Goal: Find specific page/section: Find specific page/section

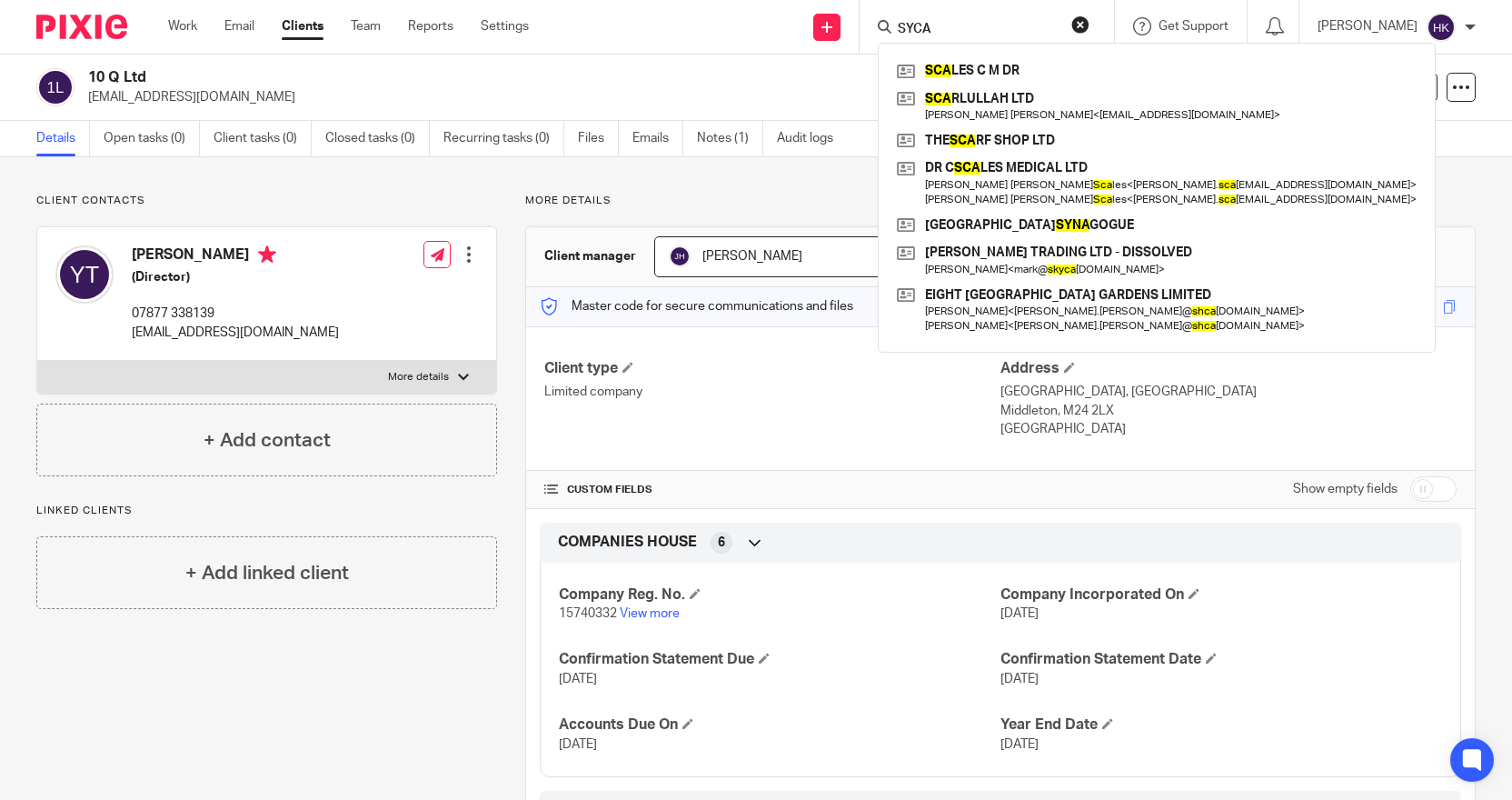
click at [1089, 29] on button "reset" at bounding box center [1080, 25] width 18 height 18
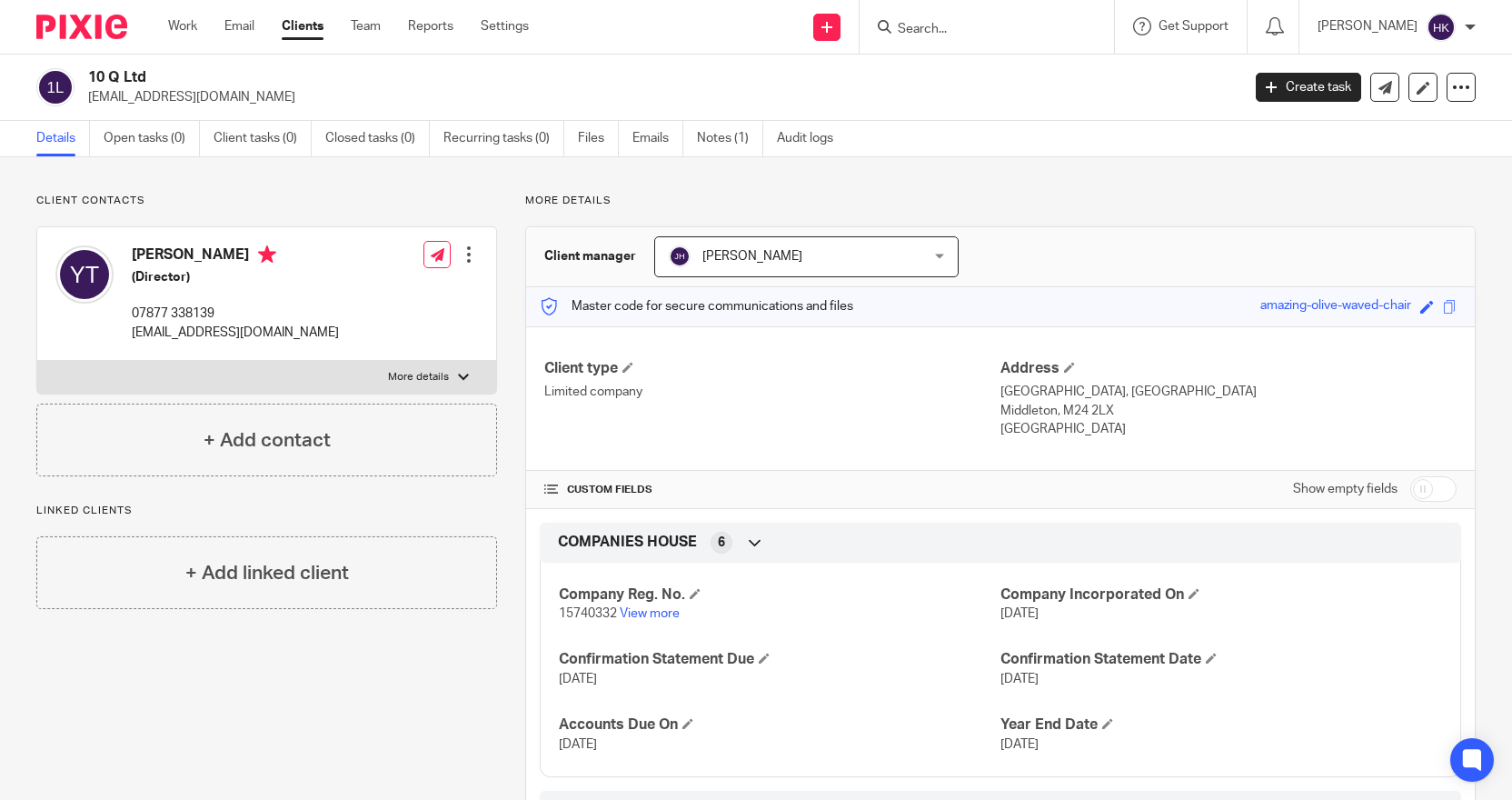
click at [977, 29] on input "Search" at bounding box center [977, 30] width 164 height 17
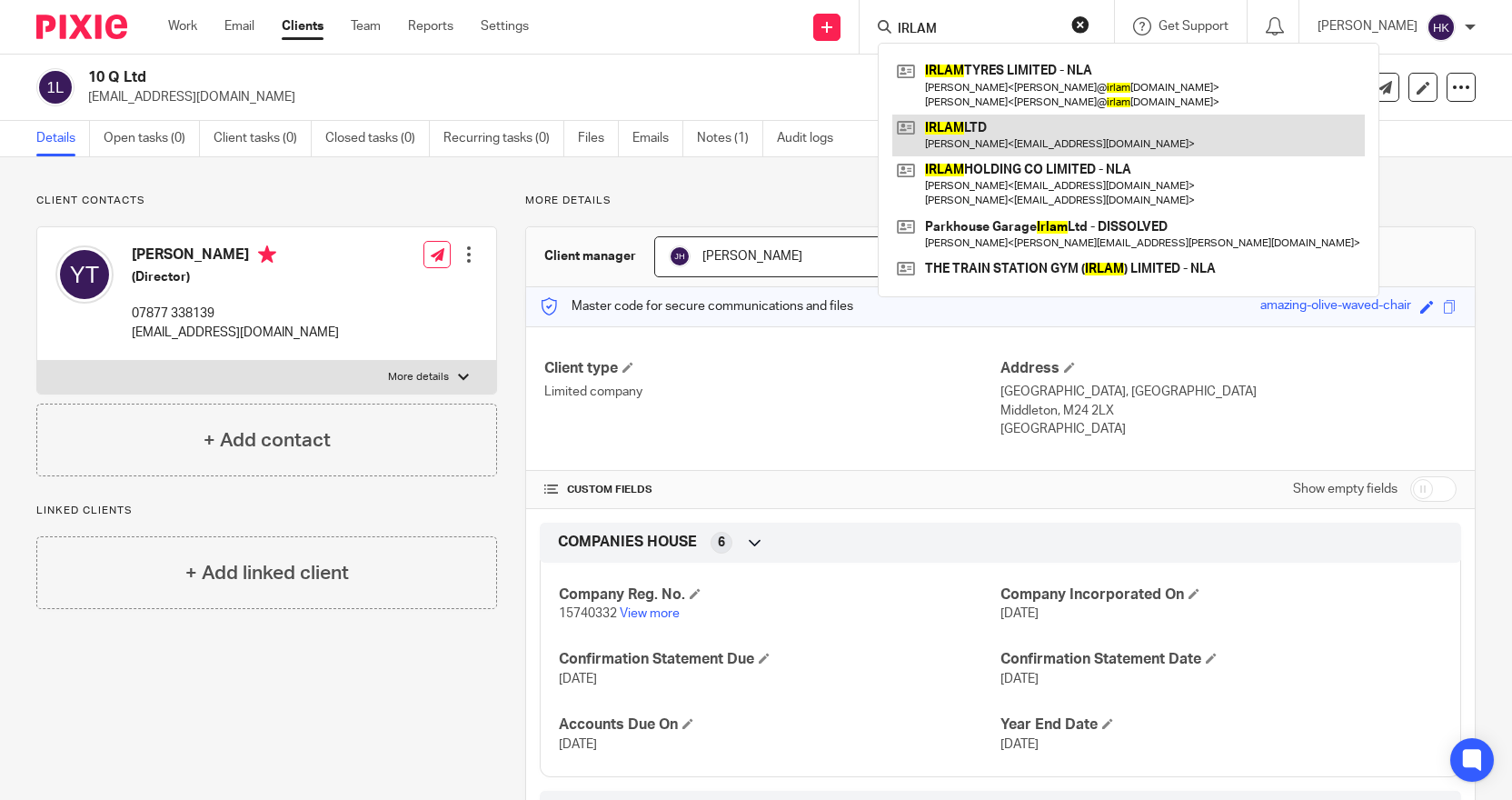
type input "IRLAM"
click at [990, 134] on link at bounding box center [1129, 135] width 472 height 41
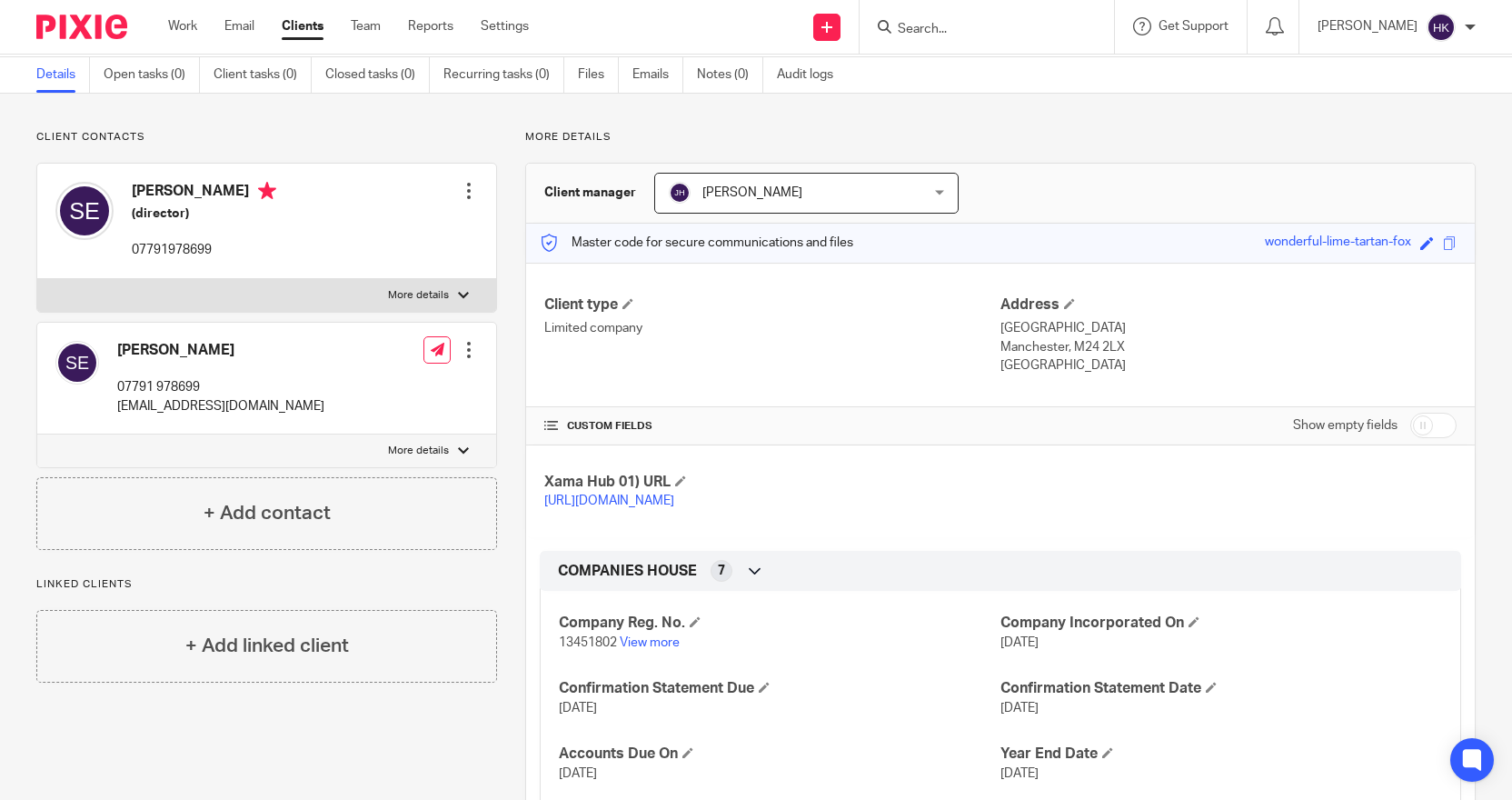
scroll to position [91, 0]
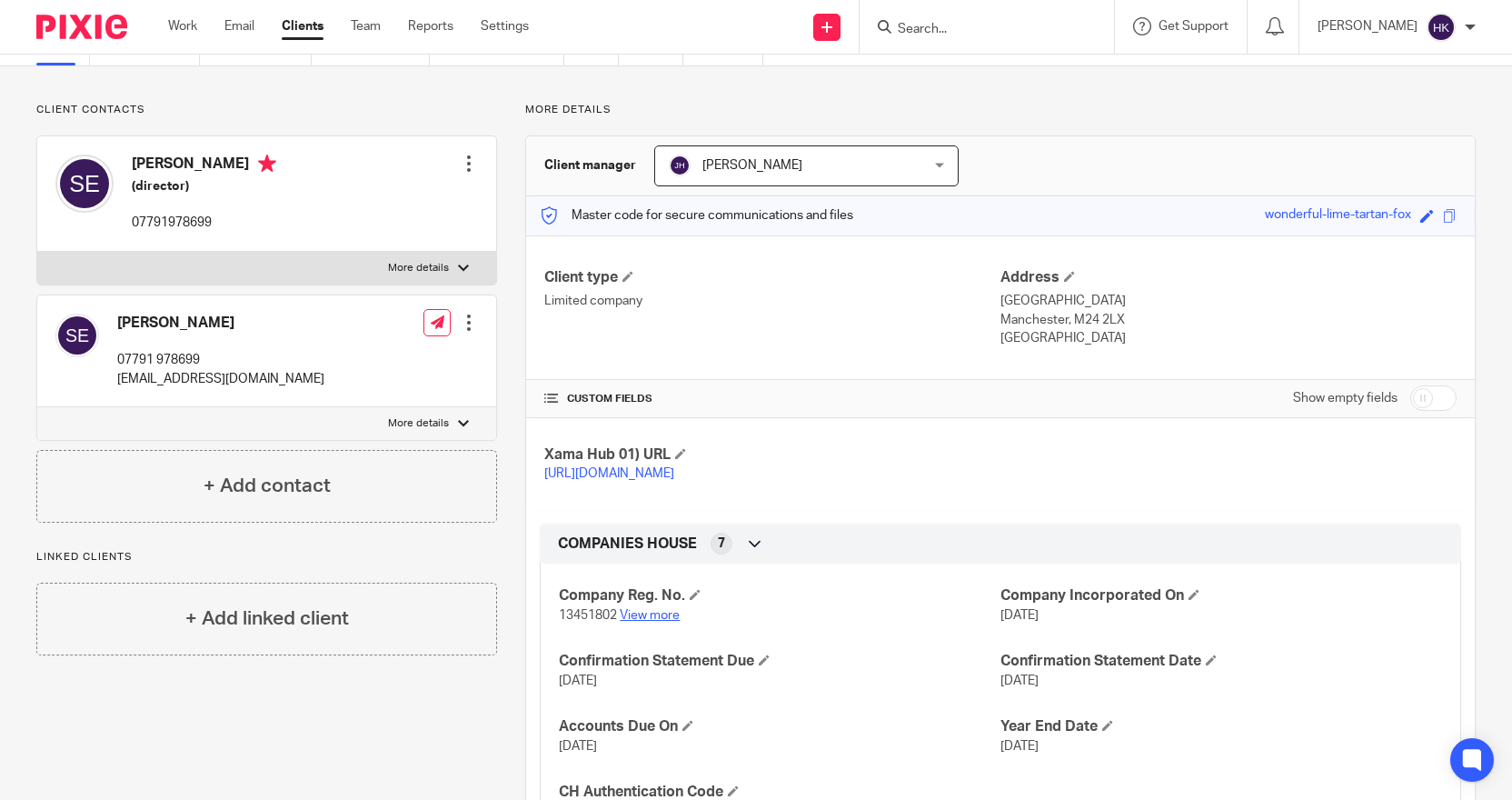
click at [647, 622] on link "View more" at bounding box center [649, 615] width 60 height 13
